Goal: Task Accomplishment & Management: Use online tool/utility

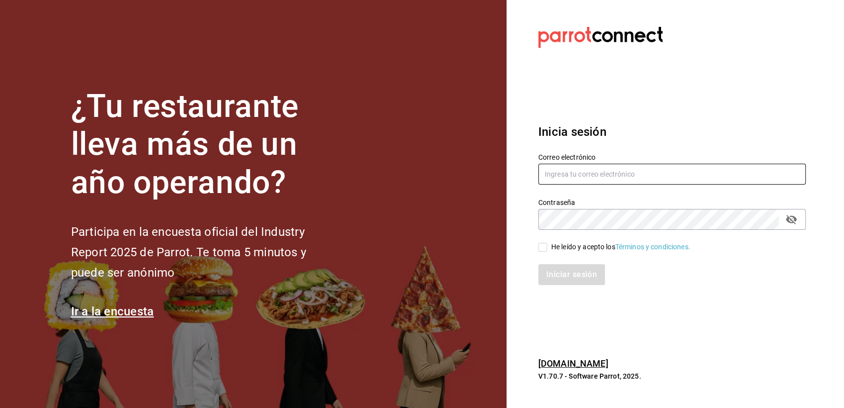
type input "[EMAIL_ADDRESS][DOMAIN_NAME]"
click at [546, 250] on input "He leído y acepto los Términos y condiciones." at bounding box center [542, 247] width 9 height 9
checkbox input "true"
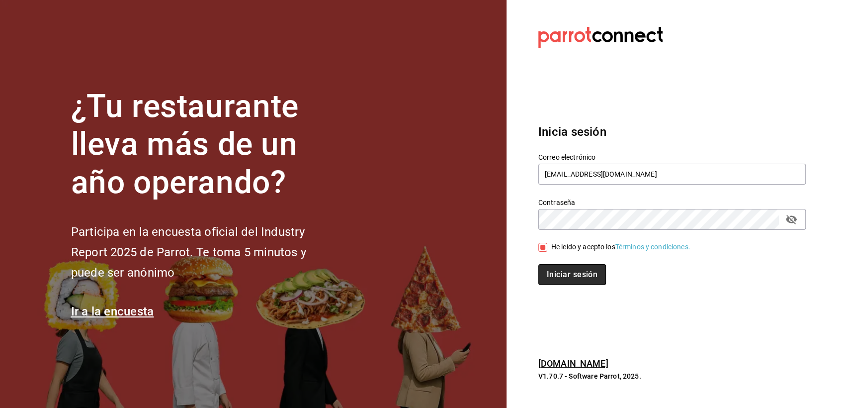
click at [552, 272] on button "Iniciar sesión" at bounding box center [572, 274] width 68 height 21
